Goal: Task Accomplishment & Management: Use online tool/utility

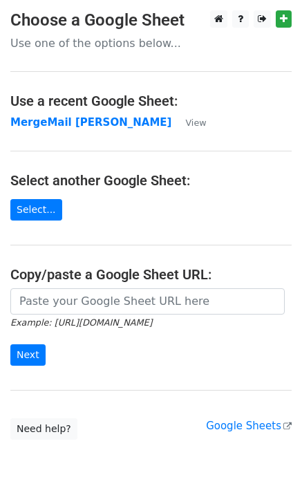
click at [79, 128] on strong "MergeMail Rebecca Ferguson" at bounding box center [90, 122] width 161 height 12
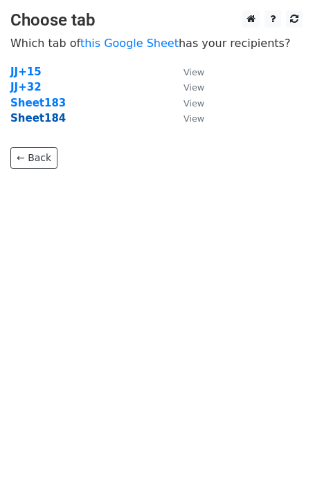
click at [48, 120] on strong "Sheet184" at bounding box center [37, 118] width 55 height 12
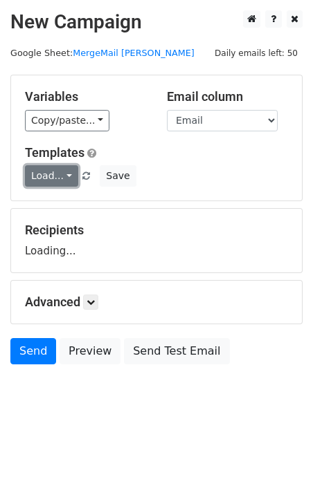
click at [46, 175] on link "Load..." at bounding box center [51, 175] width 53 height 21
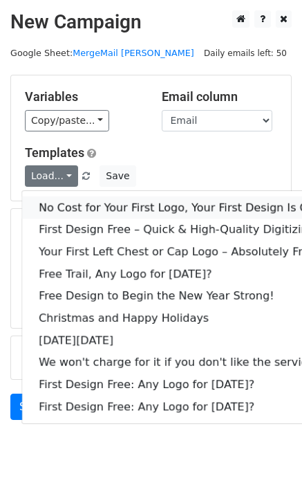
click at [78, 207] on link "No Cost for Your First Logo, Your First Design Is On Us!" at bounding box center [188, 208] width 332 height 22
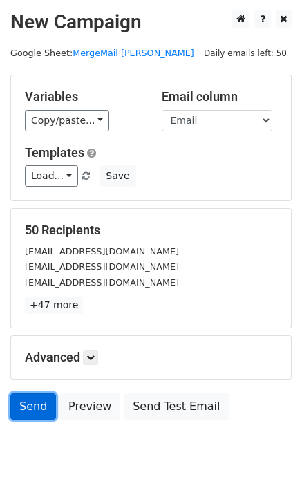
click at [31, 405] on link "Send" at bounding box center [33, 407] width 46 height 26
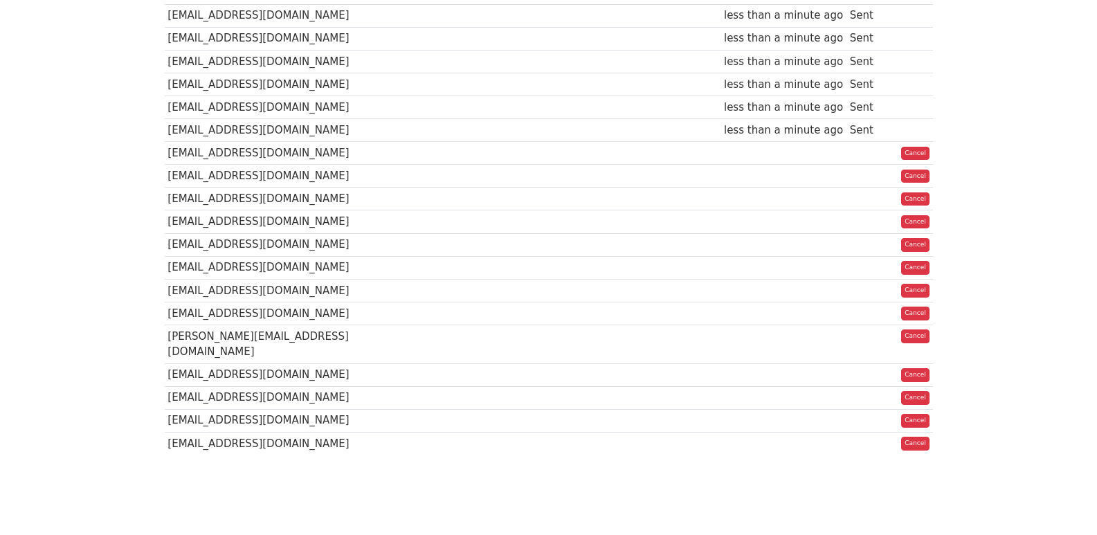
scroll to position [48, 0]
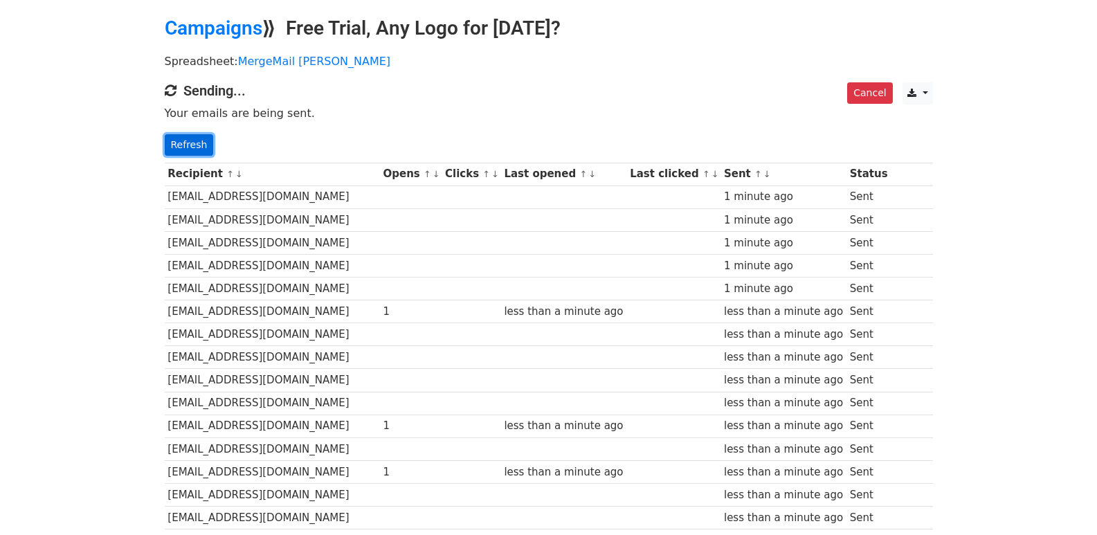
click at [197, 141] on link "Refresh" at bounding box center [189, 144] width 49 height 21
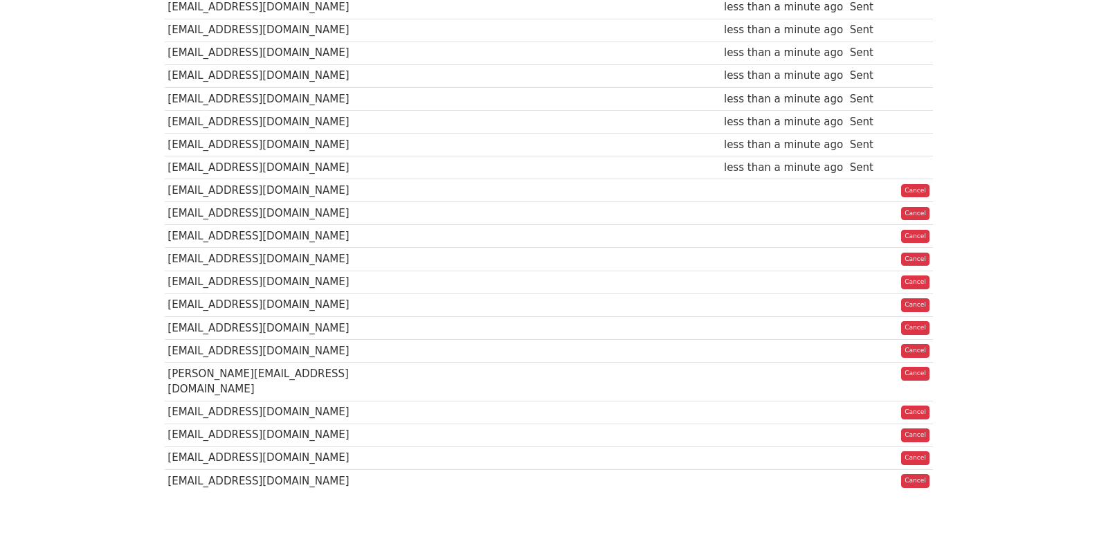
scroll to position [970, 0]
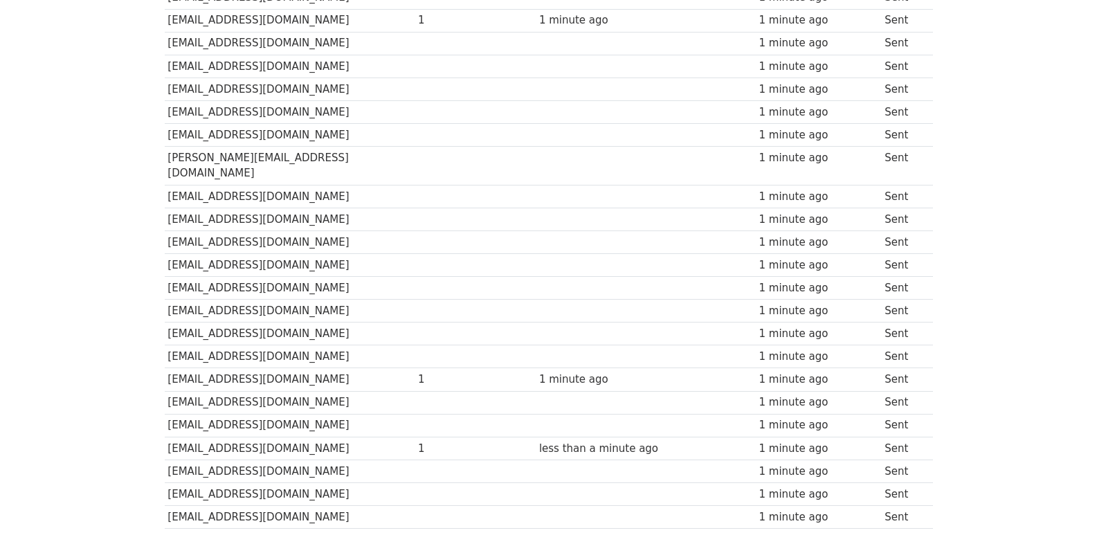
scroll to position [963, 0]
